Goal: Information Seeking & Learning: Find specific fact

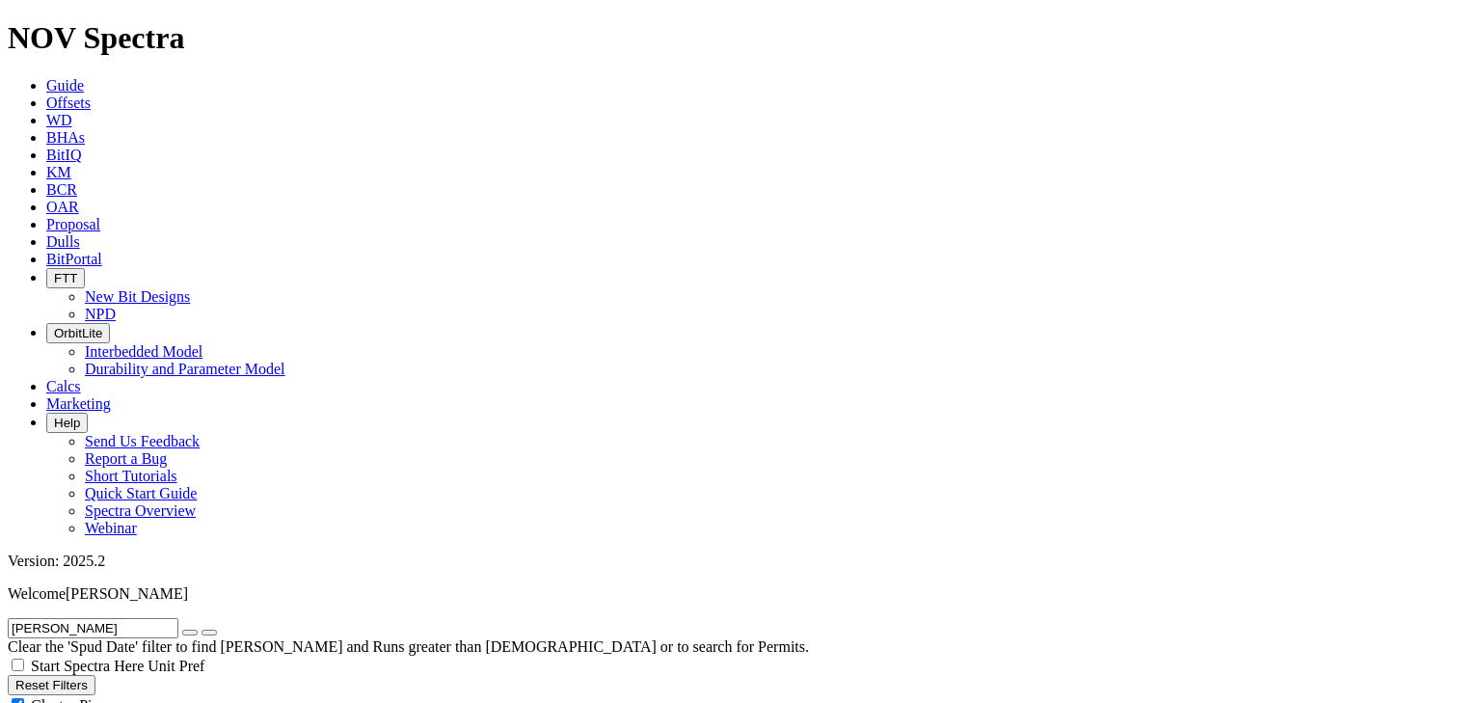
scroll to position [525, 0]
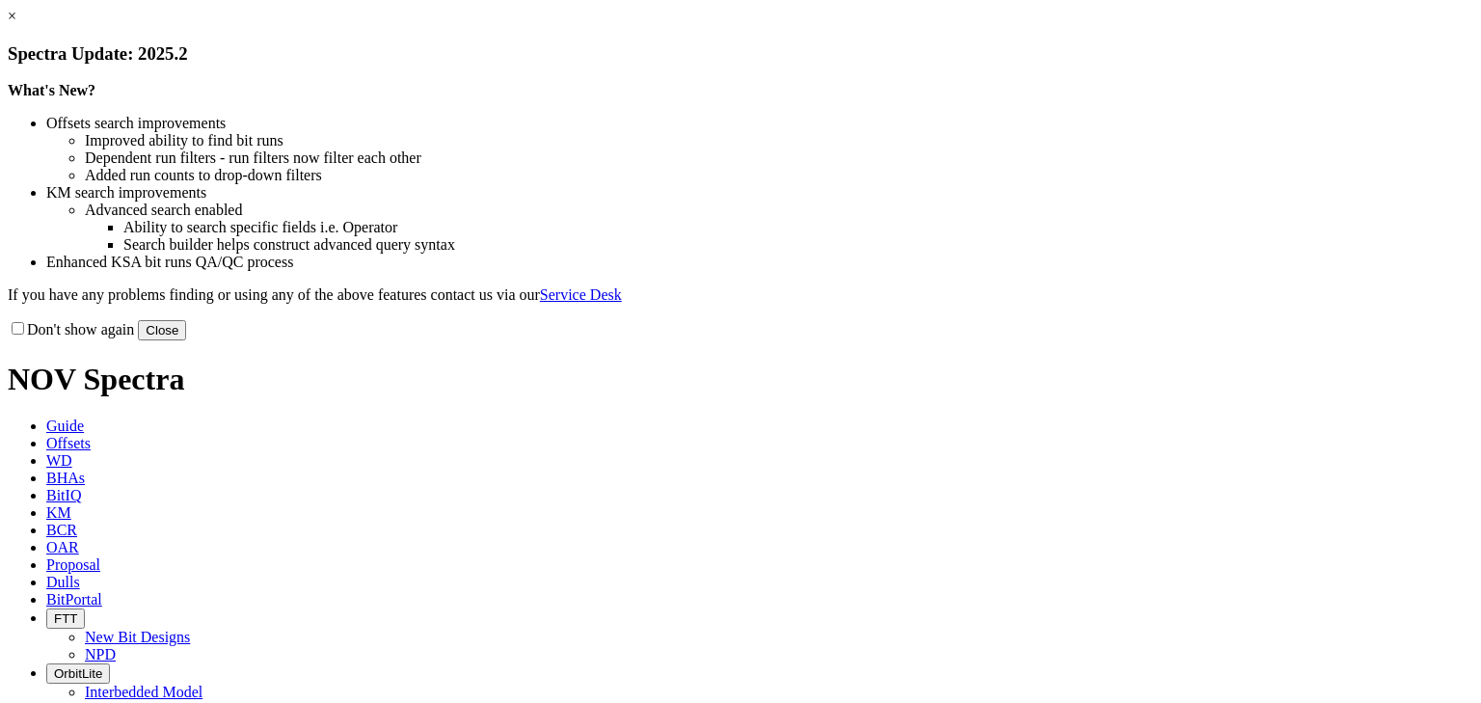
click at [16, 24] on link "×" at bounding box center [12, 16] width 9 height 16
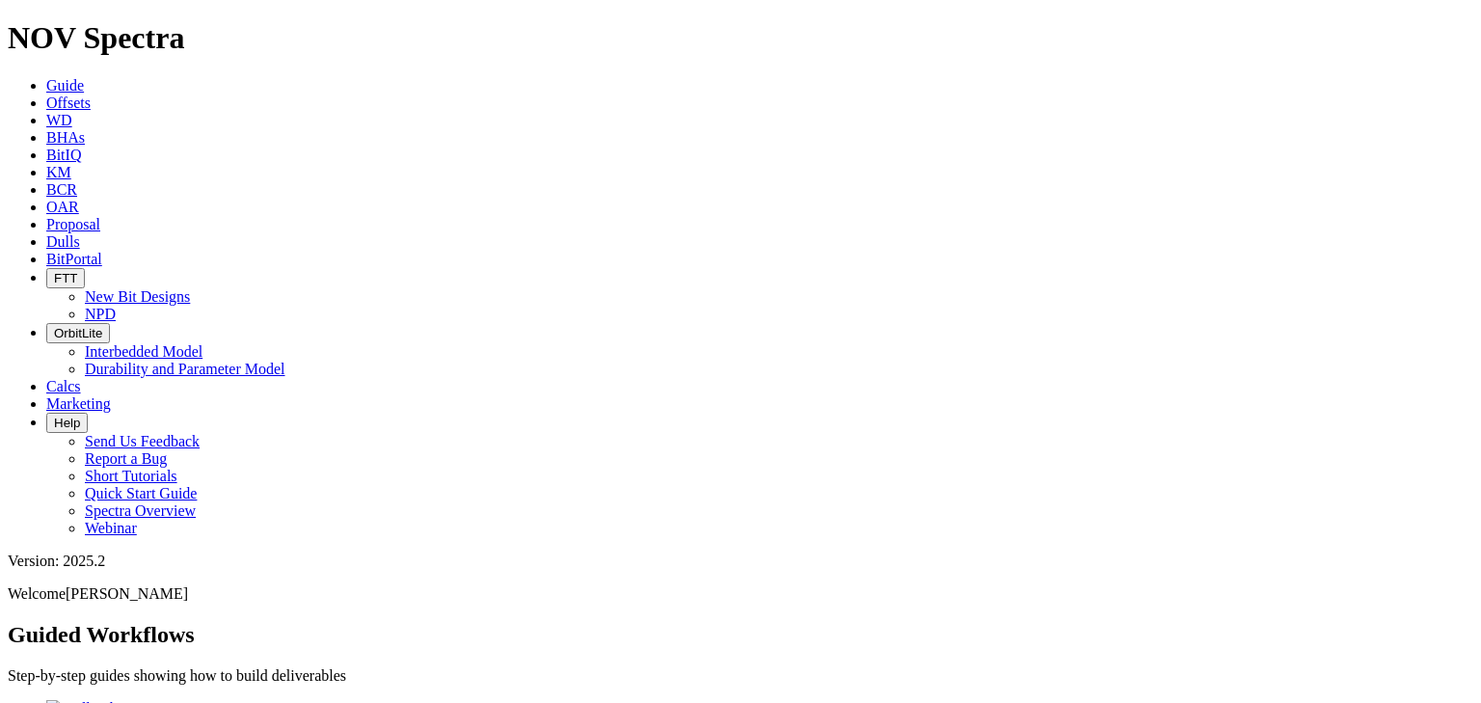
click at [91, 95] on link "Offsets" at bounding box center [68, 103] width 44 height 16
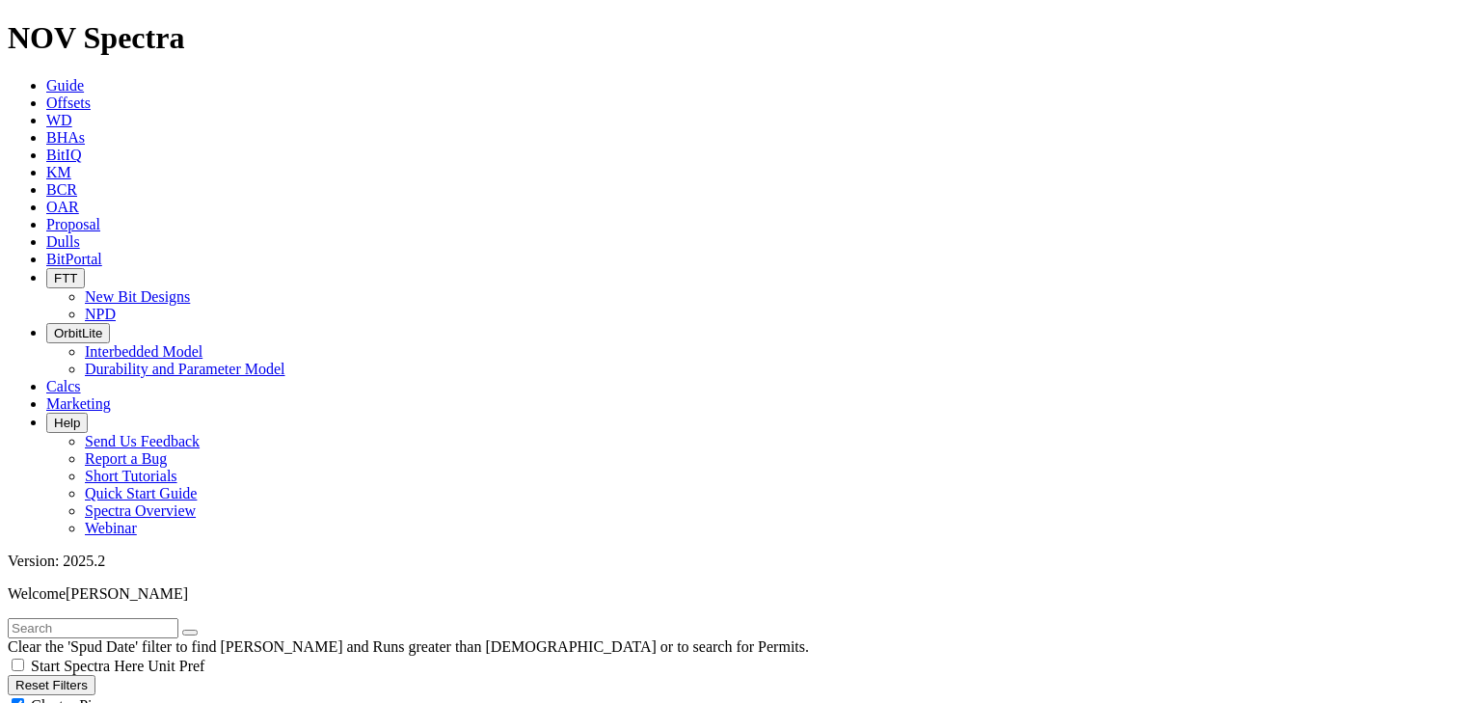
click at [178, 618] on input "text" at bounding box center [93, 628] width 171 height 20
type input "wertz"
click at [202, 630] on button "submit" at bounding box center [209, 633] width 15 height 6
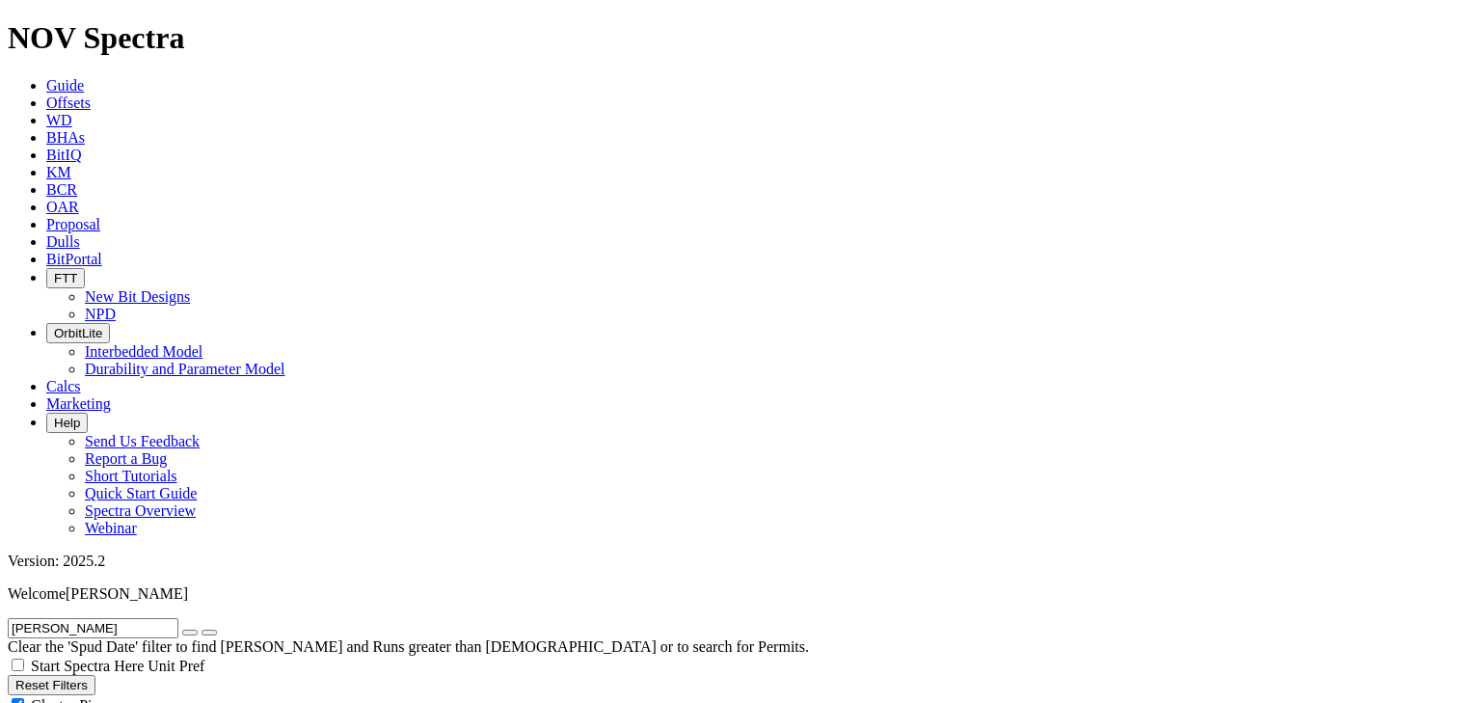
radio input "true"
radio input "false"
type input "10"
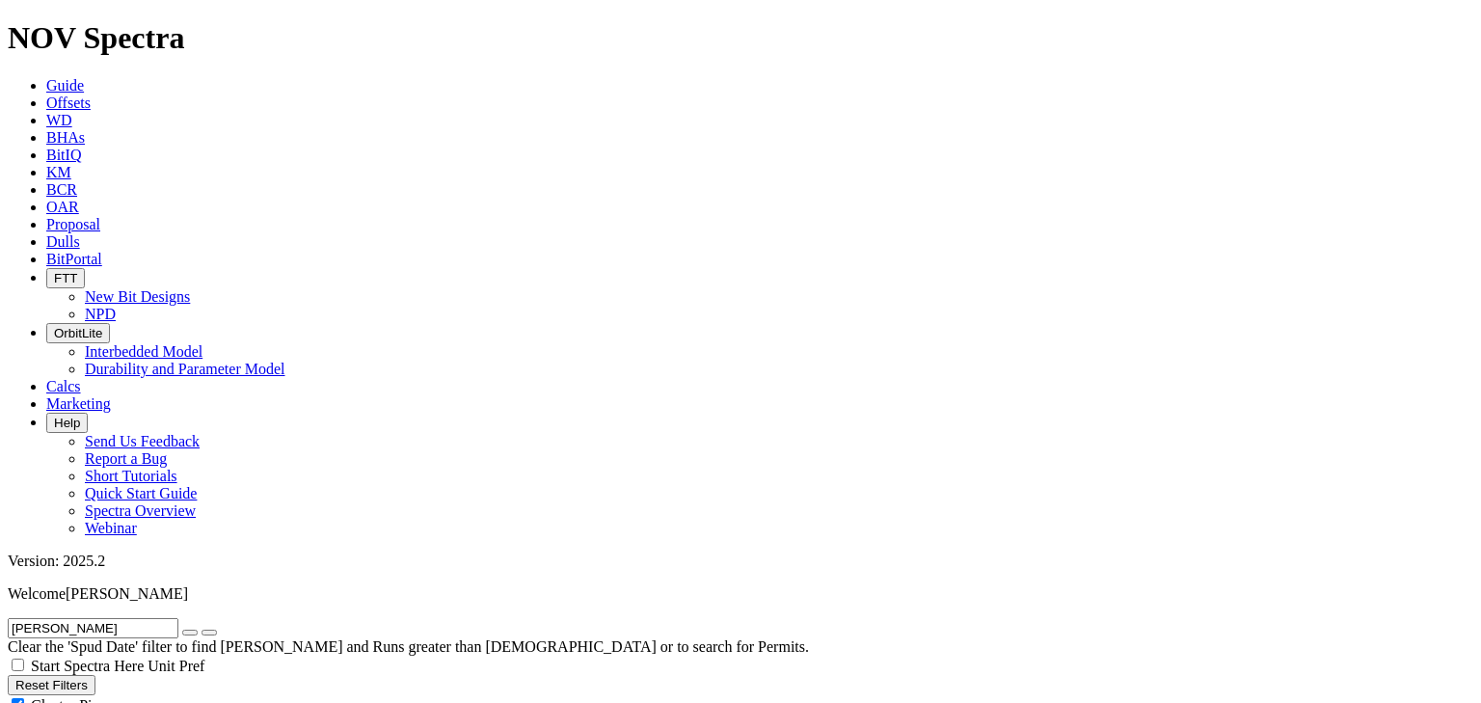
click at [190, 633] on icon "button" at bounding box center [190, 633] width 0 height 0
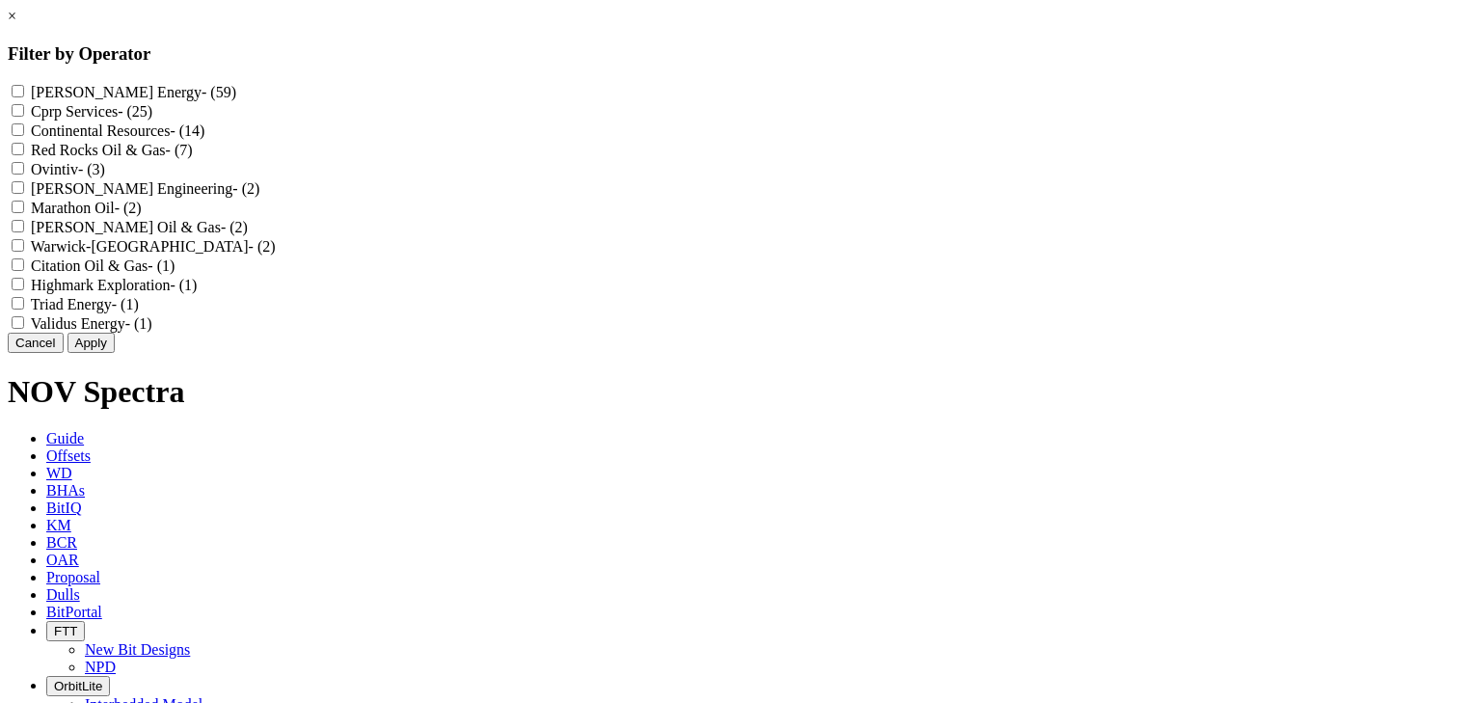
click at [24, 117] on Services "Cprp Services - (25)" at bounding box center [18, 110] width 13 height 13
checkbox Services "true"
click at [64, 353] on button "Cancel" at bounding box center [36, 343] width 56 height 20
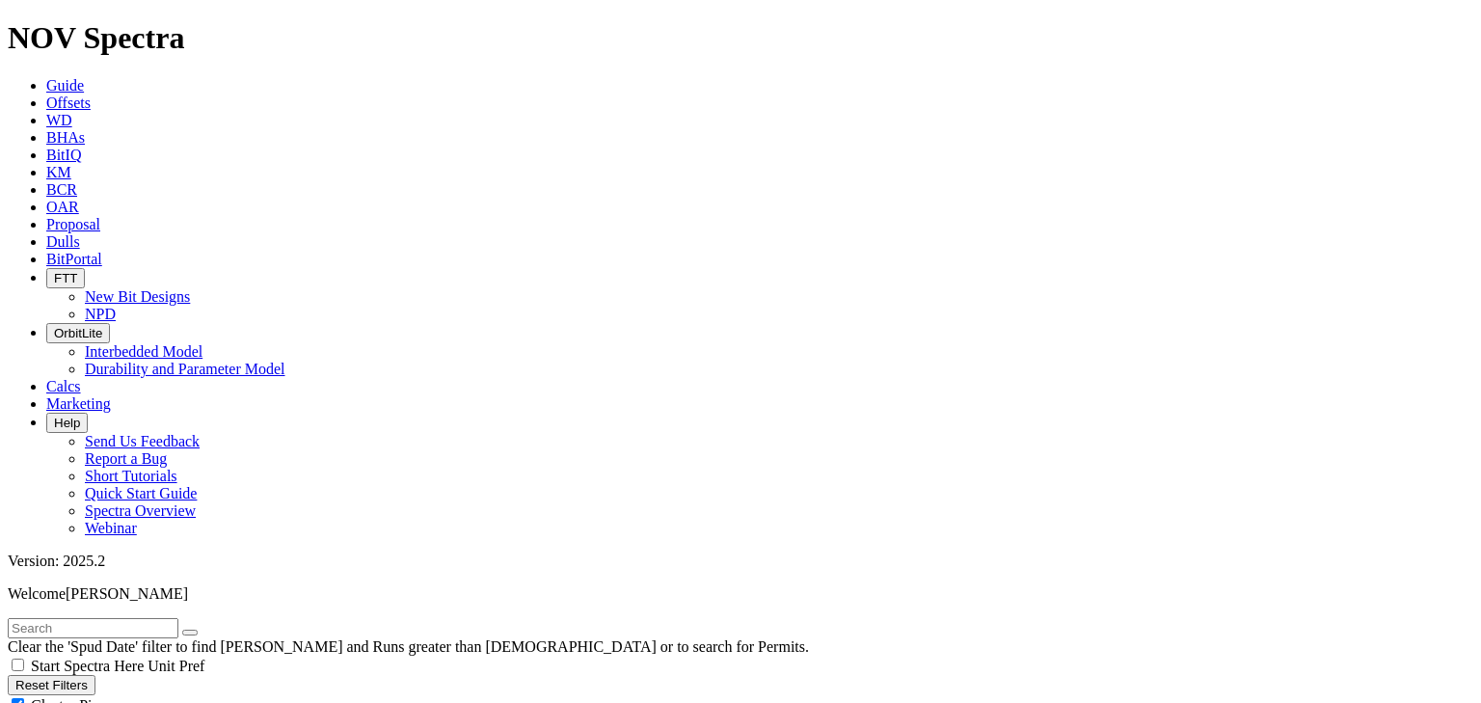
click at [95, 675] on button "Reset Filters" at bounding box center [52, 685] width 88 height 20
radio input "false"
radio input "true"
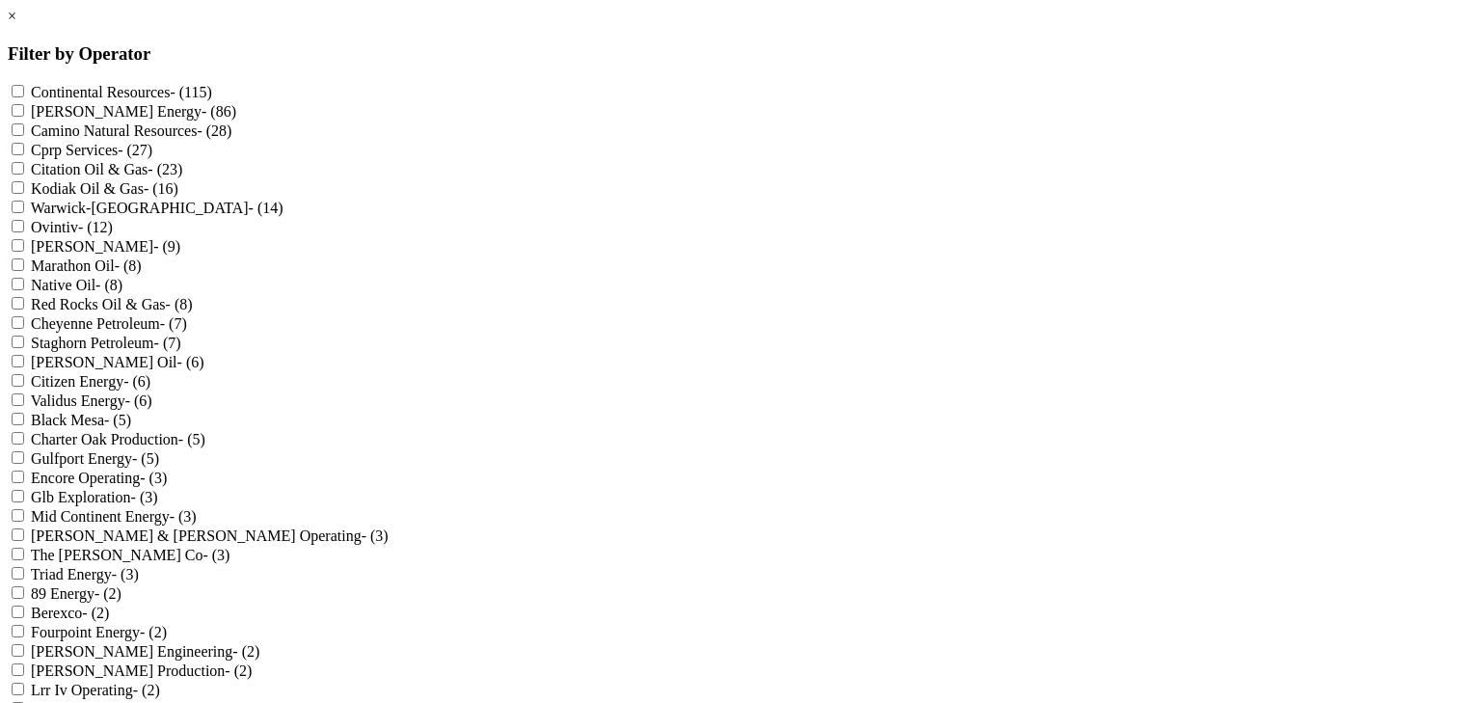
scroll to position [298, 0]
click at [24, 393] on Energy "Validus Energy - (6)" at bounding box center [18, 399] width 13 height 13
checkbox Energy "true"
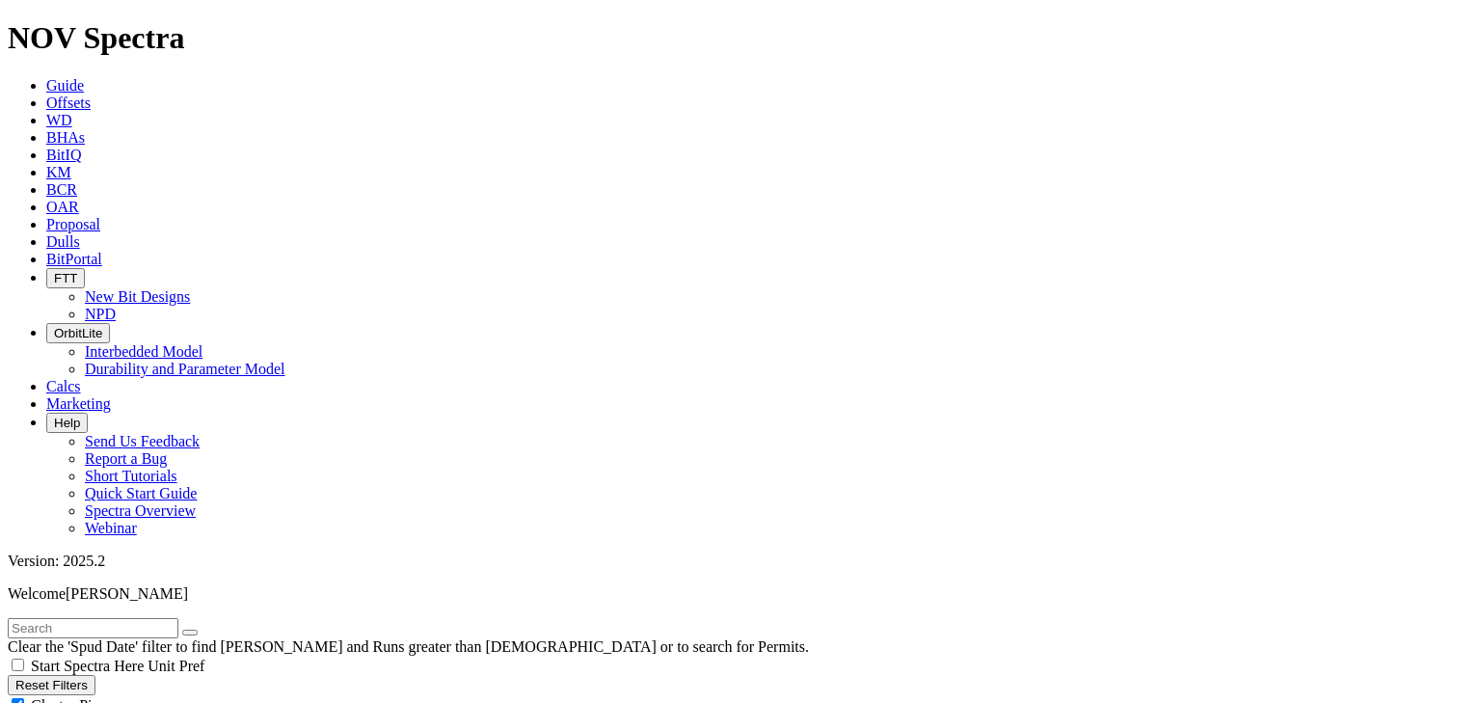
drag, startPoint x: 155, startPoint y: 75, endPoint x: 121, endPoint y: 113, distance: 51.2
click at [150, 618] on input "text" at bounding box center [93, 628] width 171 height 20
click at [131, 618] on input "text" at bounding box center [93, 628] width 171 height 20
type input "wertz"
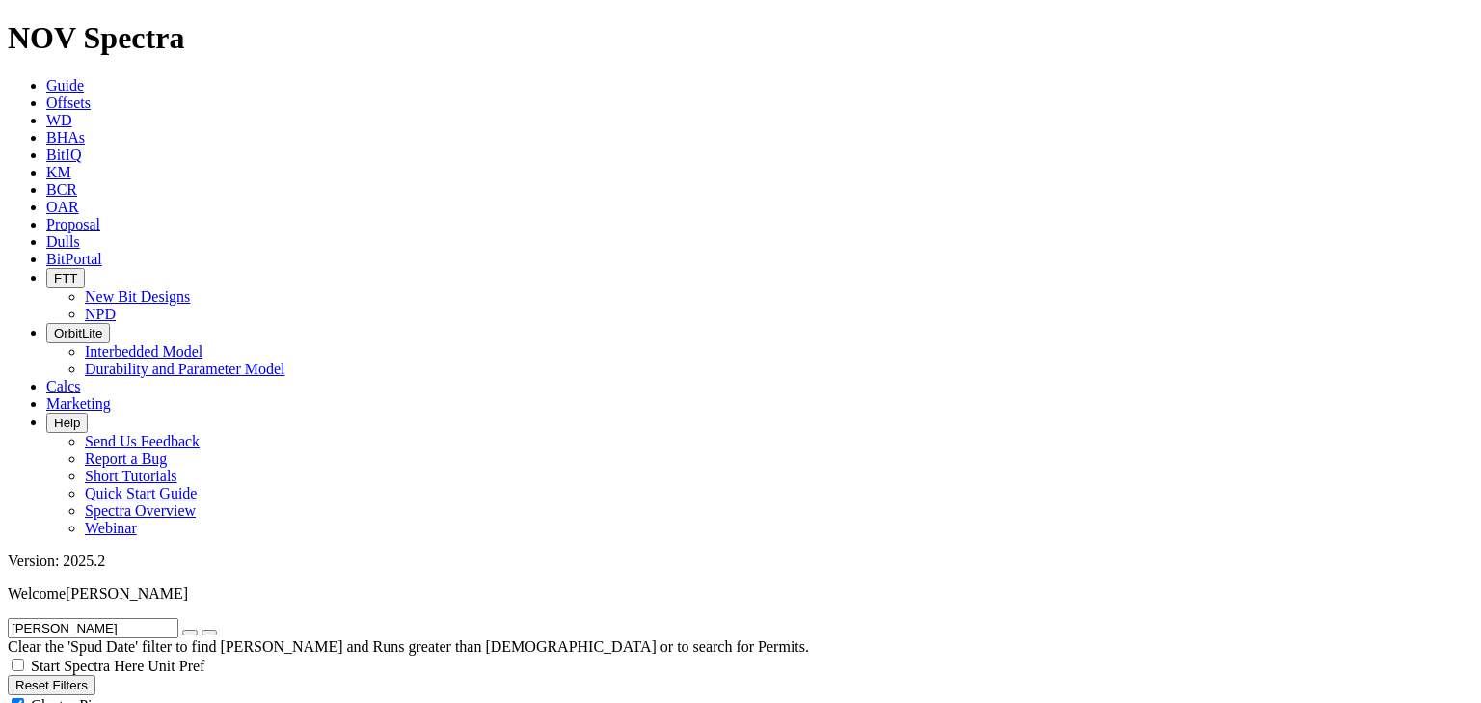
click at [202, 630] on button "submit" at bounding box center [209, 633] width 15 height 6
select select
click at [190, 633] on icon "button" at bounding box center [190, 633] width 0 height 0
